Goal: Task Accomplishment & Management: Manage account settings

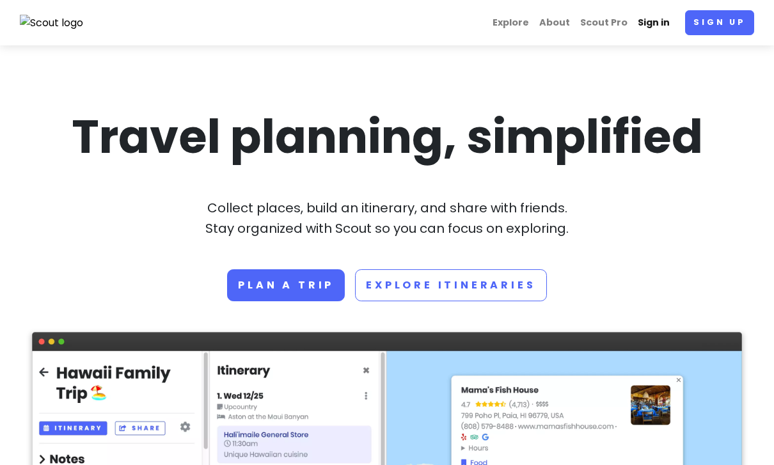
click at [648, 26] on link "Sign in" at bounding box center [654, 22] width 42 height 25
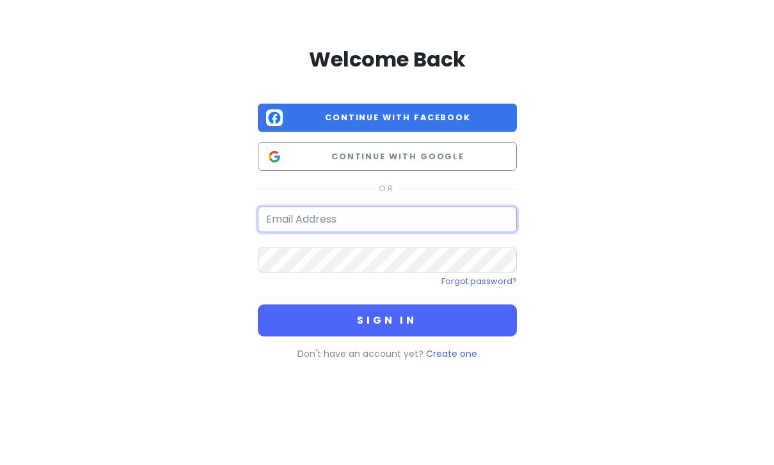
click at [386, 219] on input "email" at bounding box center [387, 220] width 259 height 26
type input "ryoung@poddesign.com"
click at [624, 242] on div "Welcome Back Continue with Facebook Continue with Google ryoung@poddesign.com F…" at bounding box center [387, 201] width 730 height 402
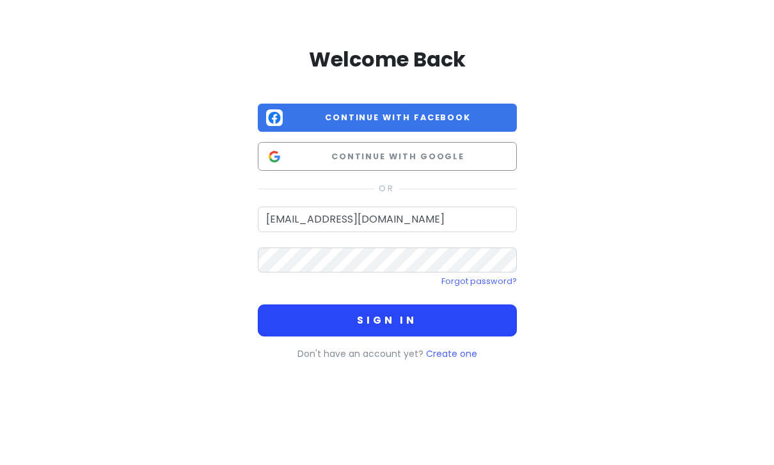
click at [484, 317] on button "Sign in" at bounding box center [387, 321] width 259 height 32
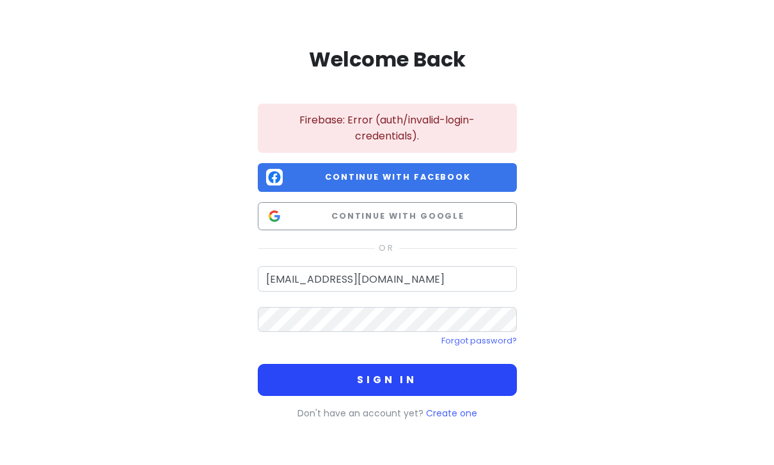
click at [488, 376] on button "Sign in" at bounding box center [387, 380] width 259 height 32
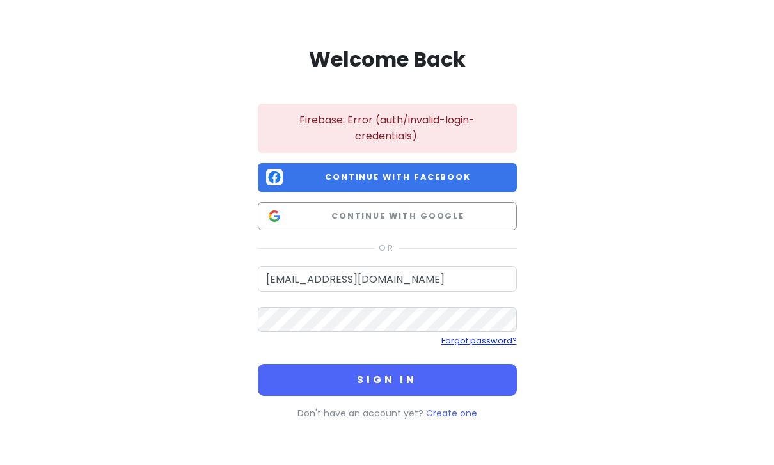
click at [490, 343] on link "Forgot password?" at bounding box center [480, 340] width 76 height 11
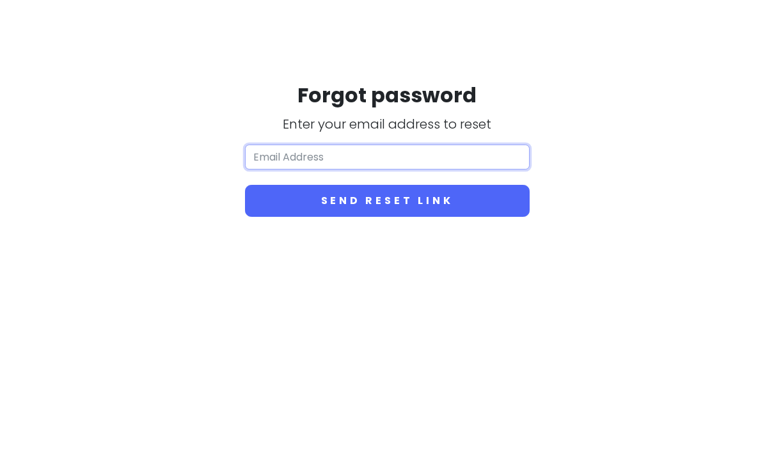
click at [403, 161] on input "email" at bounding box center [387, 158] width 285 height 26
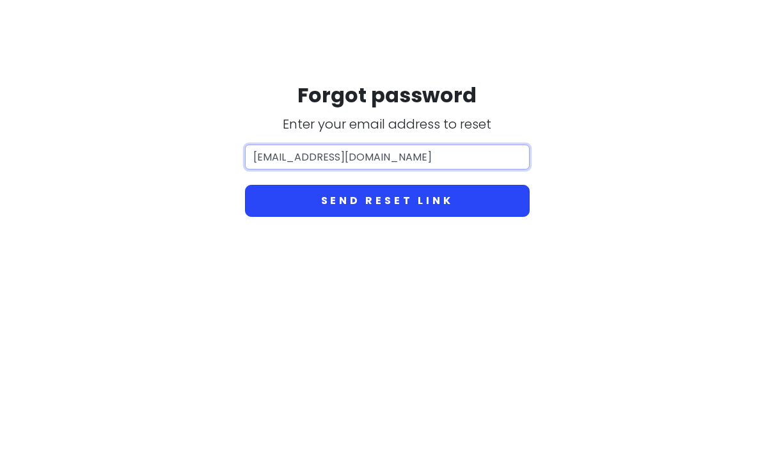
type input "ryoung@poddesign.com"
click at [506, 209] on button "Send reset link" at bounding box center [387, 201] width 285 height 32
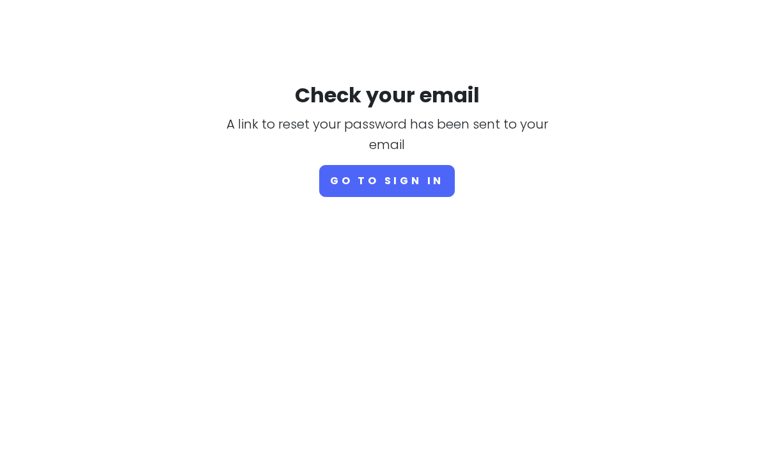
click at [408, 179] on button "Go to sign in" at bounding box center [387, 181] width 136 height 32
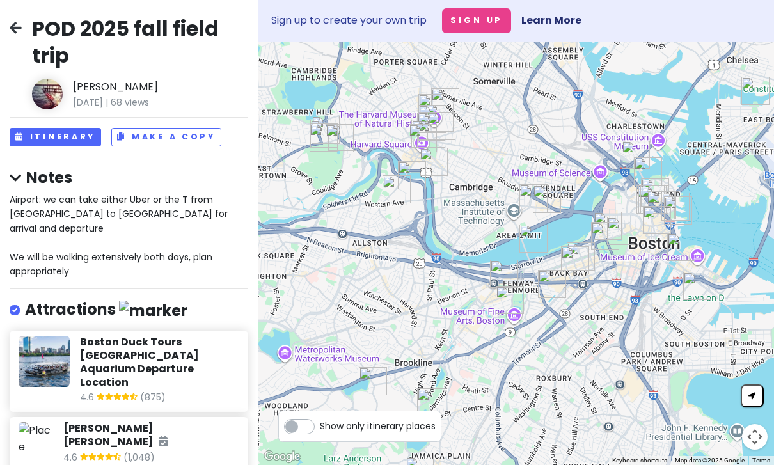
scroll to position [1, 0]
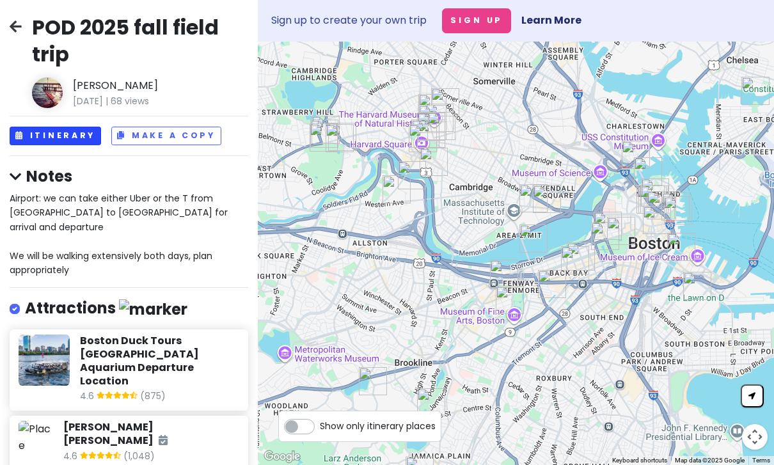
click at [64, 138] on button "Itinerary" at bounding box center [56, 136] width 92 height 19
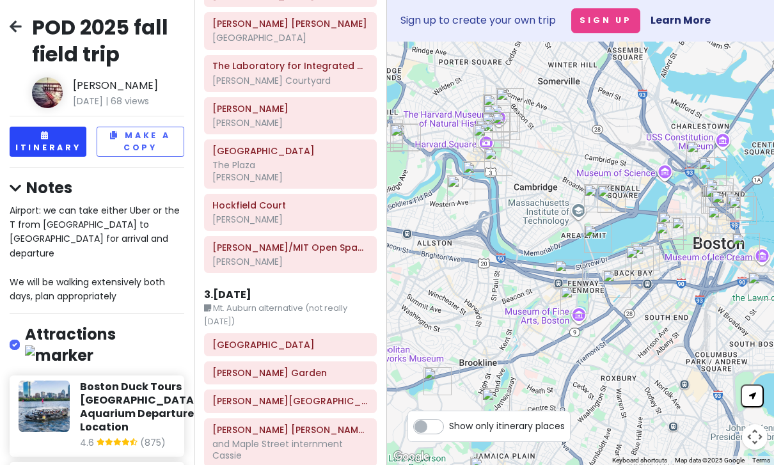
scroll to position [939, 0]
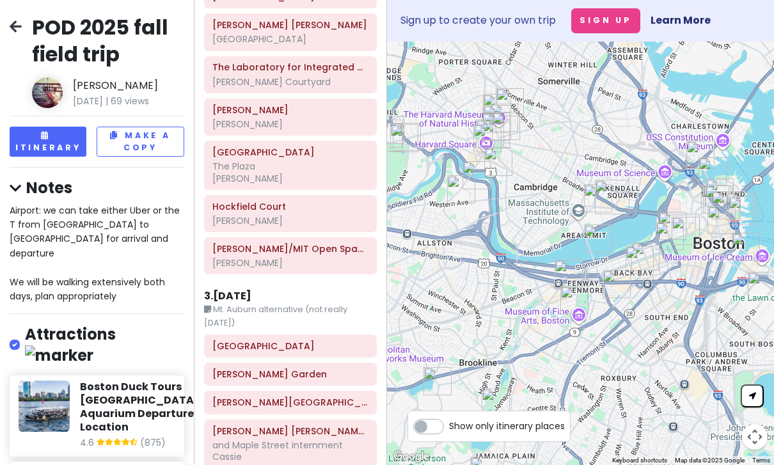
click at [286, 240] on div "[PERSON_NAME]/MIT Open Space [PERSON_NAME]" at bounding box center [289, 256] width 155 height 32
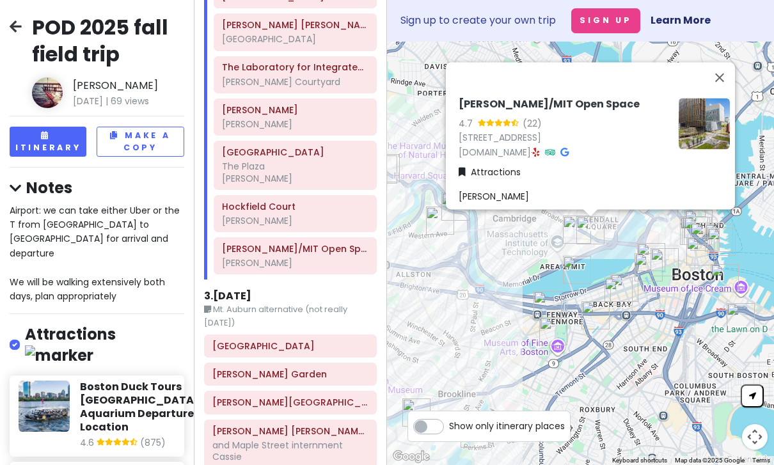
click at [488, 204] on div "[PERSON_NAME]" at bounding box center [594, 197] width 271 height 14
